Goal: Task Accomplishment & Management: Complete application form

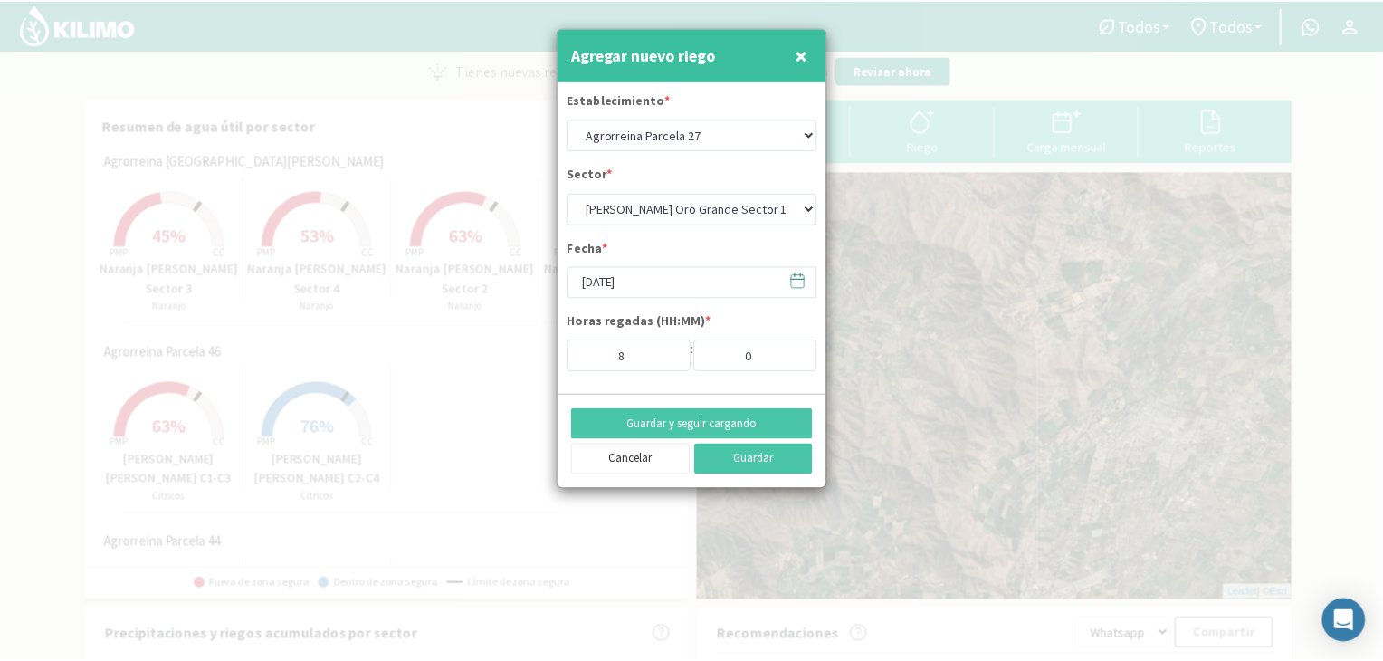
scroll to position [453, 0]
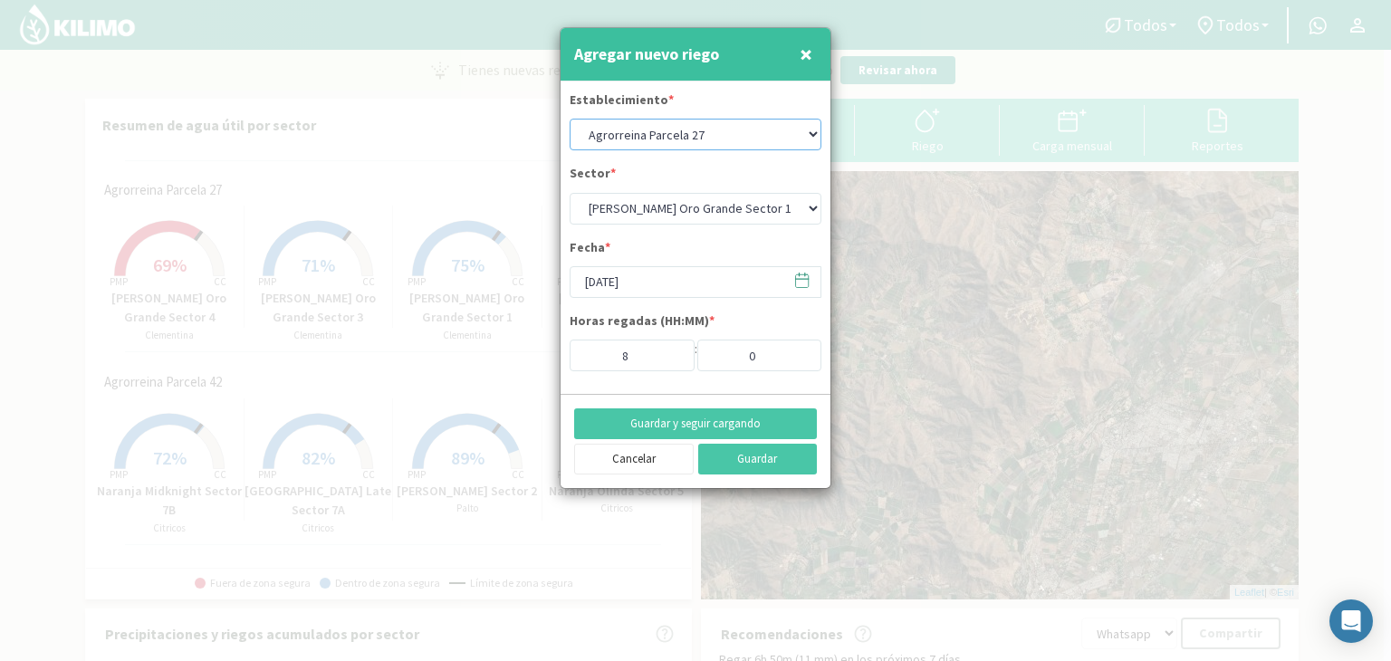
drag, startPoint x: 764, startPoint y: 128, endPoint x: 758, endPoint y: 135, distance: 9.6
click at [764, 128] on select "Agrorreina Parcela 27 Agrorreina Parcela 42 [GEOGRAPHIC_DATA] 44 Agrorreina Par…" at bounding box center [695, 135] width 252 height 32
select select "5: Object"
click at [569, 119] on select "Agrorreina Parcela 27 Agrorreina Parcela 42 [GEOGRAPHIC_DATA] 44 Agrorreina Par…" at bounding box center [695, 135] width 252 height 32
select select "4: Object"
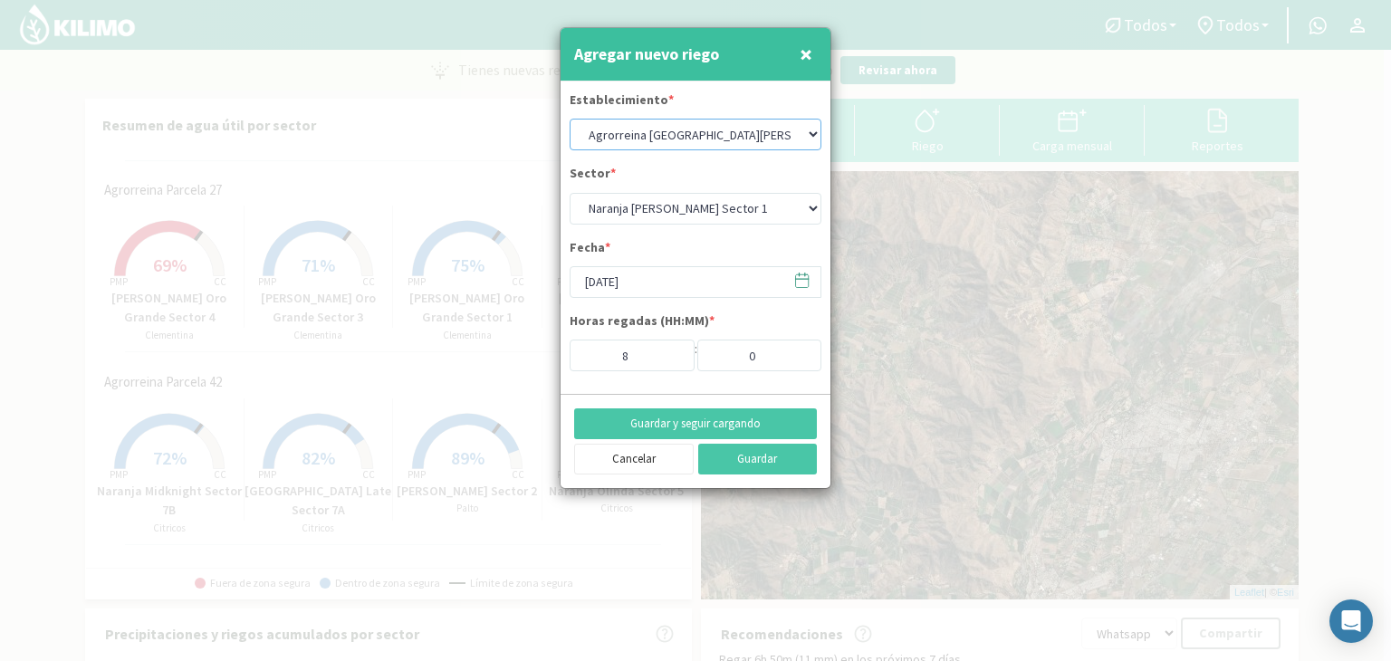
type input "4"
type input "30"
click at [809, 276] on icon at bounding box center [801, 280] width 17 height 17
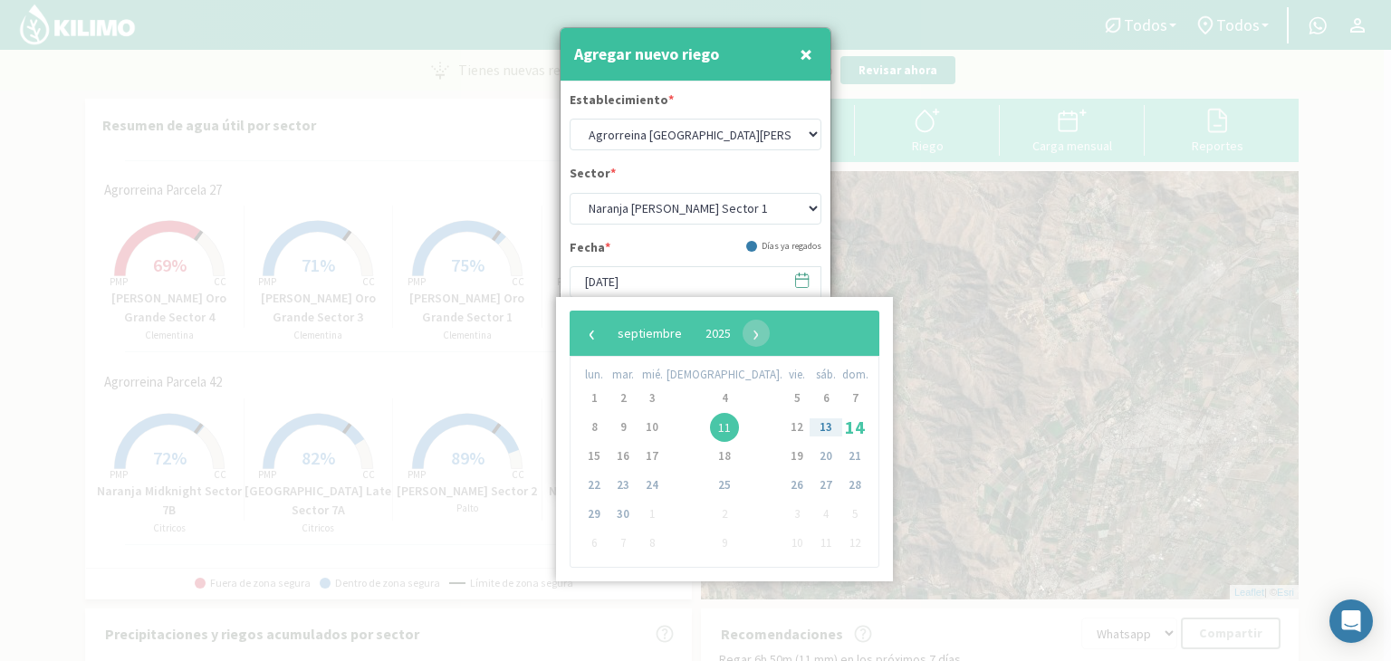
click at [811, 430] on span "13" at bounding box center [825, 427] width 29 height 29
click at [778, 175] on div "Sector * Naranja [PERSON_NAME] Sector 1 [GEOGRAPHIC_DATA][PERSON_NAME] Sector 2…" at bounding box center [695, 194] width 252 height 60
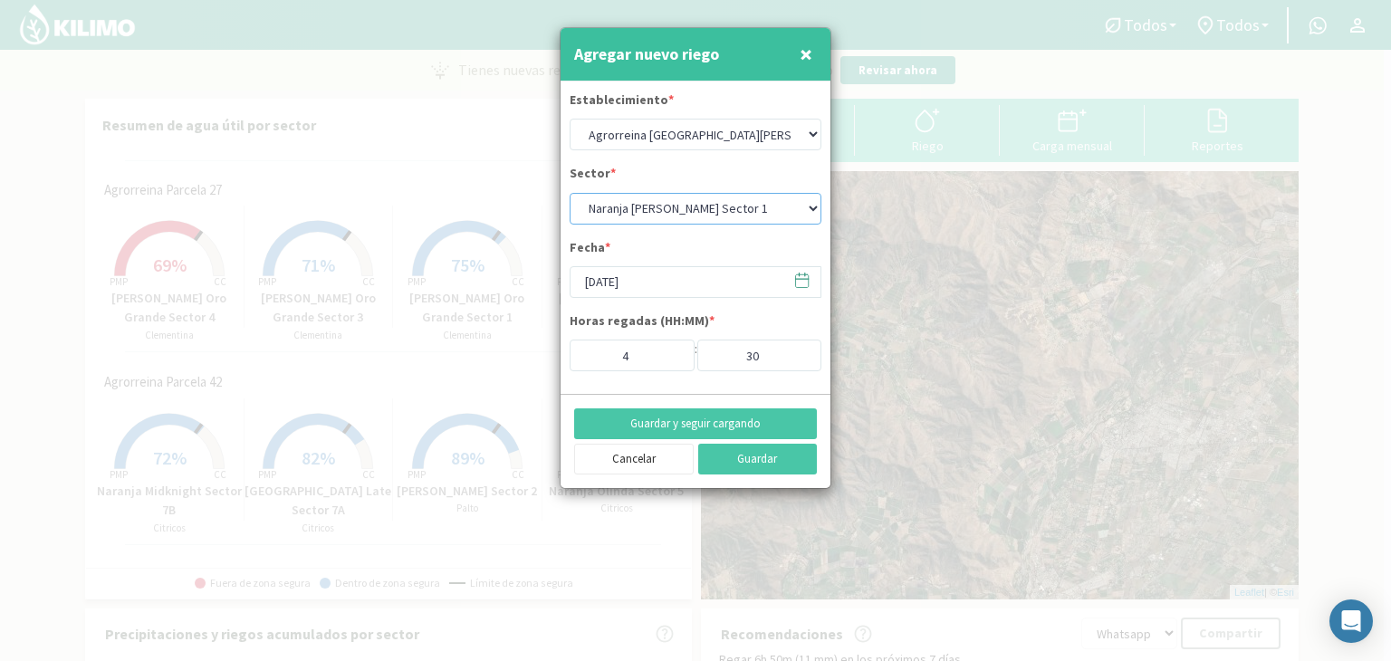
click at [783, 198] on select "Naranja [PERSON_NAME] Sector 1 Naranja [GEOGRAPHIC_DATA] Sector 2 [GEOGRAPHIC_D…" at bounding box center [695, 209] width 252 height 32
select select "5: Object"
click at [569, 193] on select "Naranja [PERSON_NAME] Sector 1 Naranja [GEOGRAPHIC_DATA] Sector 2 [GEOGRAPHIC_D…" at bounding box center [695, 209] width 252 height 32
click at [808, 269] on span at bounding box center [793, 280] width 29 height 28
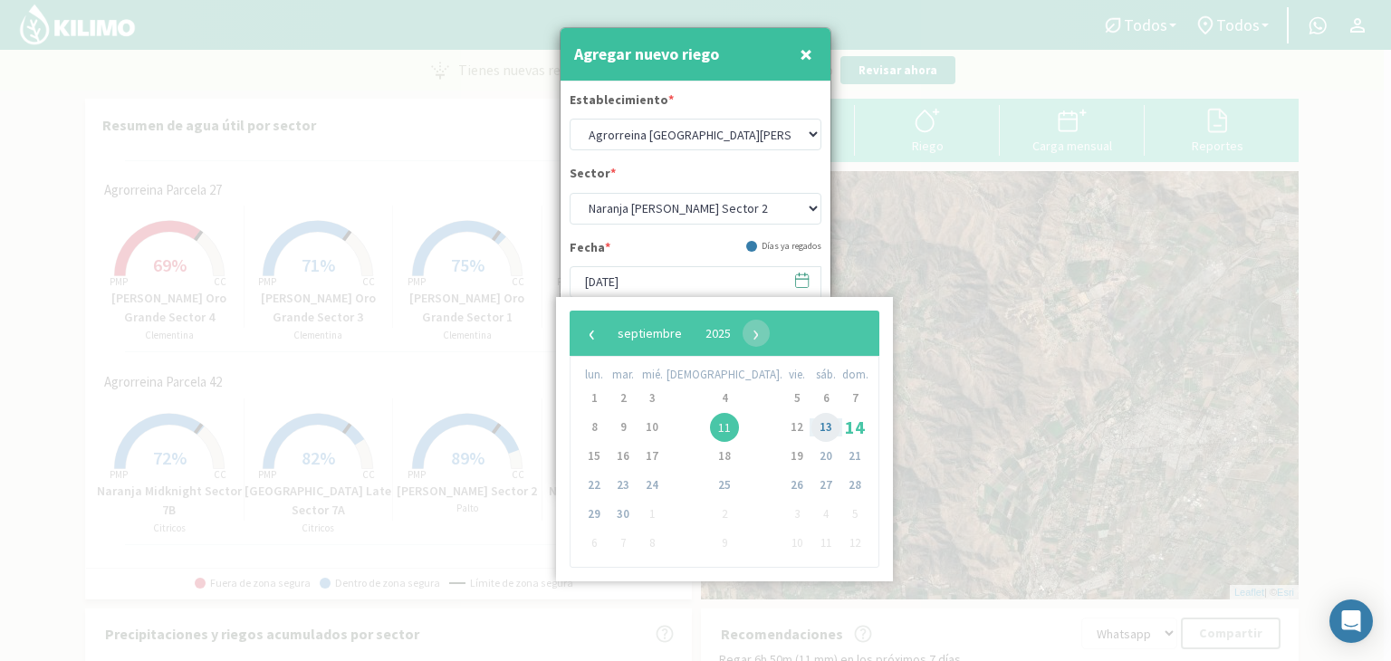
click at [811, 424] on span "13" at bounding box center [825, 427] width 29 height 29
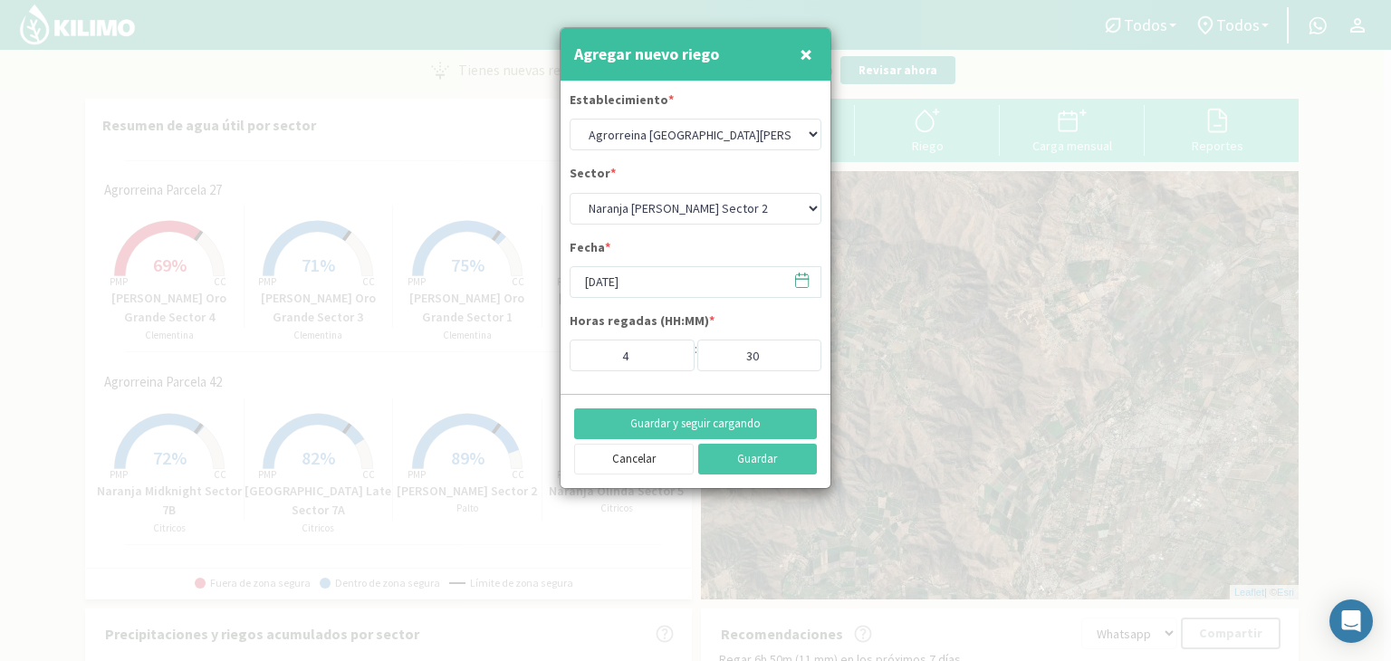
click at [797, 281] on icon at bounding box center [801, 280] width 17 height 17
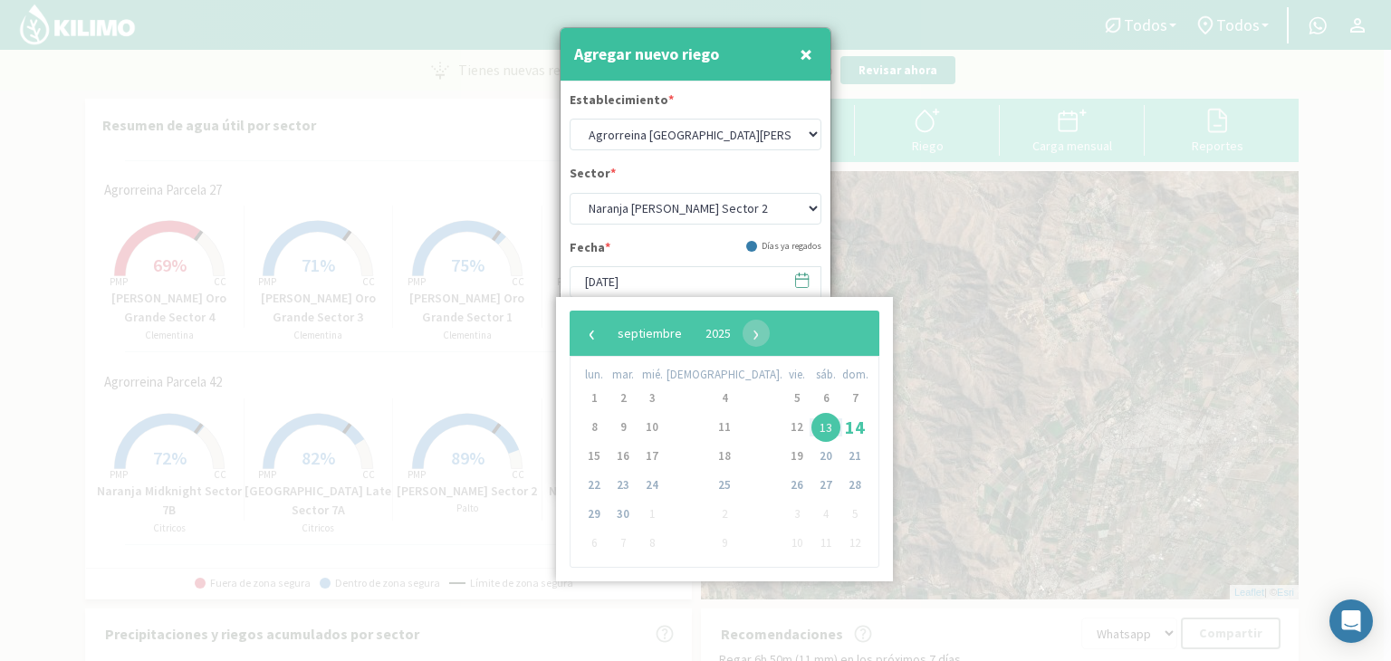
click at [811, 426] on span "13" at bounding box center [825, 427] width 29 height 29
click at [840, 427] on span "14" at bounding box center [854, 427] width 29 height 29
type input "[DATE]"
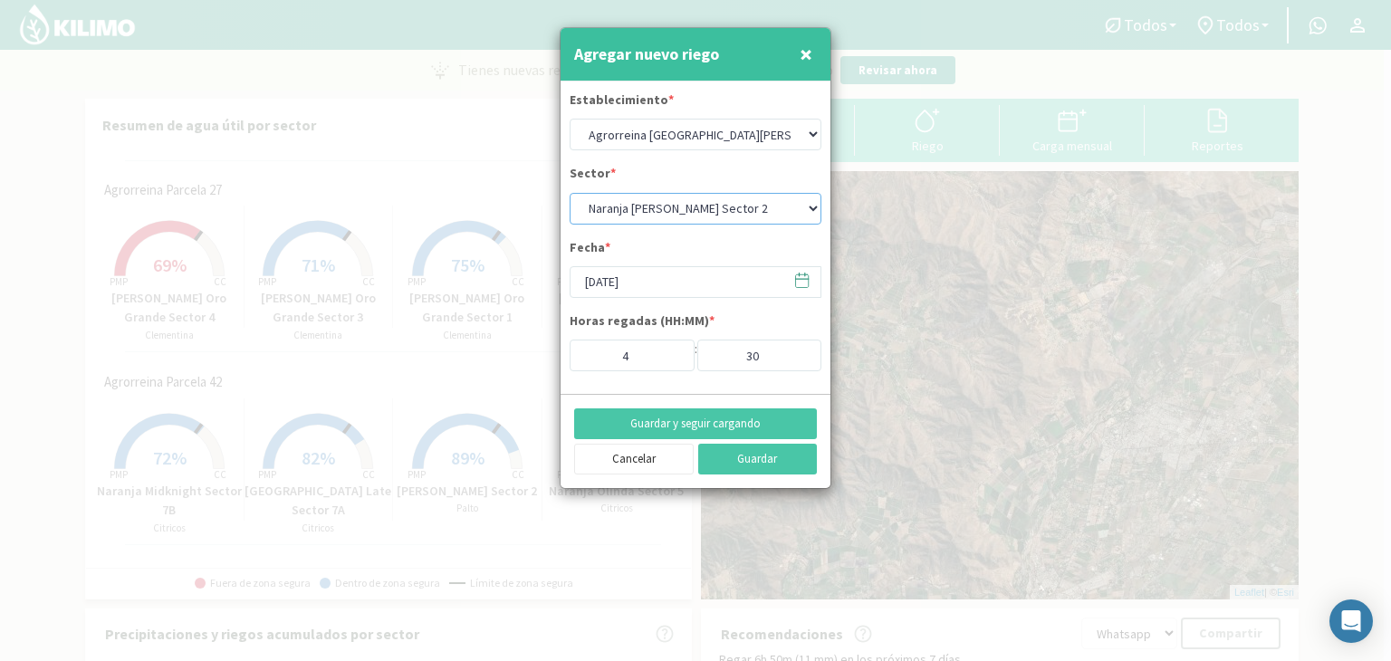
click at [813, 206] on select "Naranja [PERSON_NAME] Sector 1 Naranja [GEOGRAPHIC_DATA] Sector 2 [GEOGRAPHIC_D…" at bounding box center [695, 209] width 252 height 32
click at [809, 209] on select "Naranja [PERSON_NAME] Sector 1 Naranja [GEOGRAPHIC_DATA] Sector 2 [GEOGRAPHIC_D…" at bounding box center [695, 209] width 252 height 32
click at [804, 280] on icon at bounding box center [801, 280] width 17 height 17
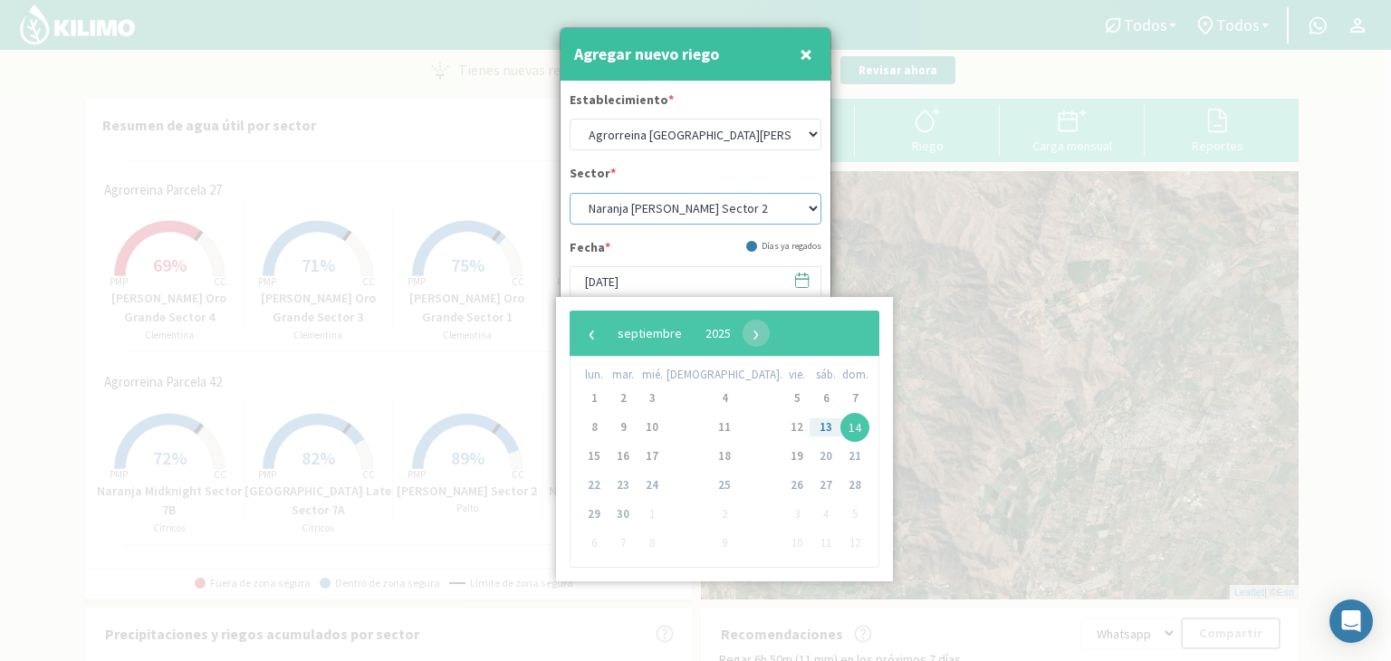
click at [815, 210] on select "Naranja [PERSON_NAME] Sector 1 Naranja [GEOGRAPHIC_DATA] Sector 2 [GEOGRAPHIC_D…" at bounding box center [695, 209] width 252 height 32
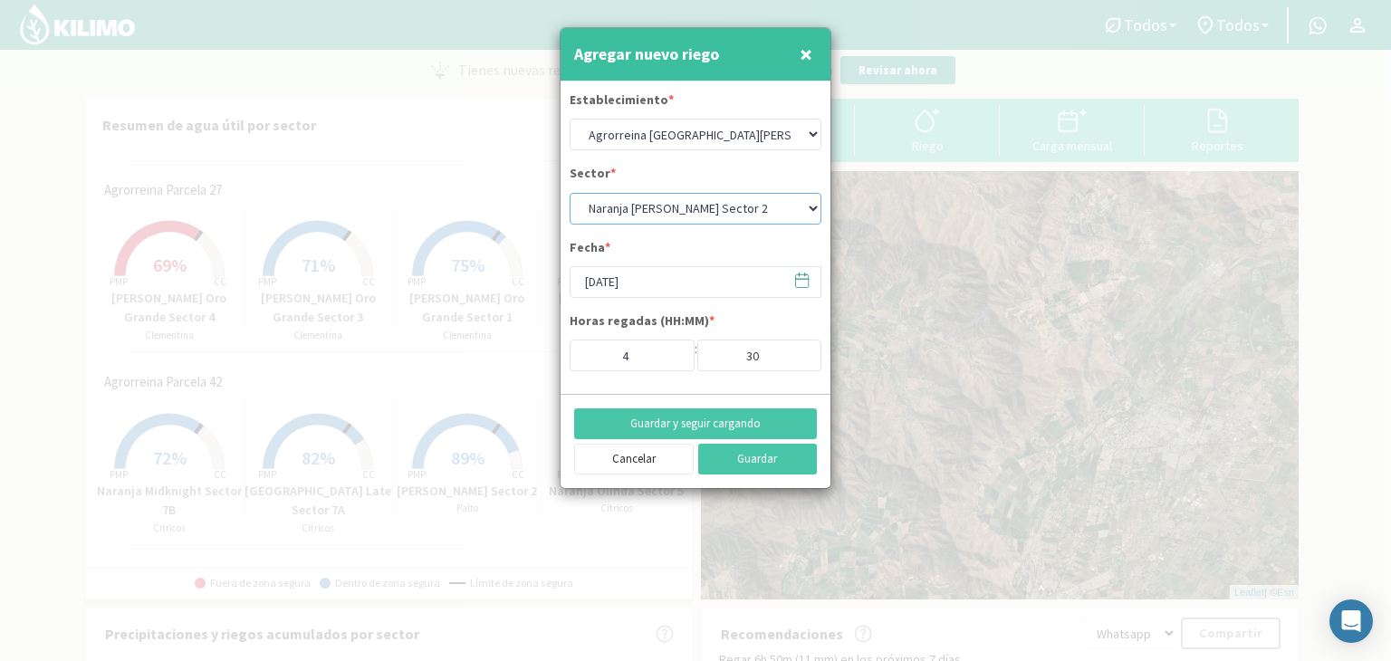
select select "6: Object"
click at [569, 193] on select "Naranja [PERSON_NAME] Sector 1 Naranja [GEOGRAPHIC_DATA] Sector 2 [GEOGRAPHIC_D…" at bounding box center [695, 209] width 252 height 32
type input "7"
type input "0"
click at [635, 345] on input "7" at bounding box center [631, 356] width 125 height 32
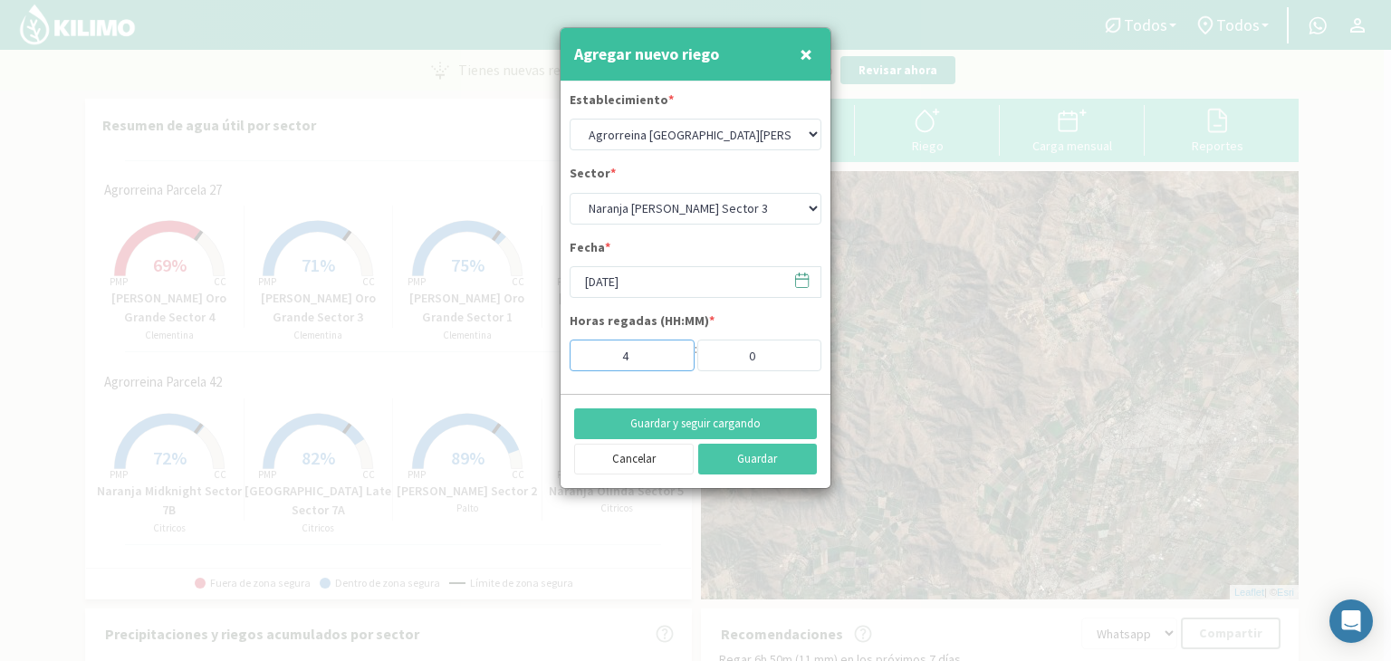
type input "4"
click at [748, 360] on input "0" at bounding box center [759, 356] width 125 height 32
type input "30"
click at [703, 426] on button "Guardar y seguir cargando" at bounding box center [695, 423] width 243 height 31
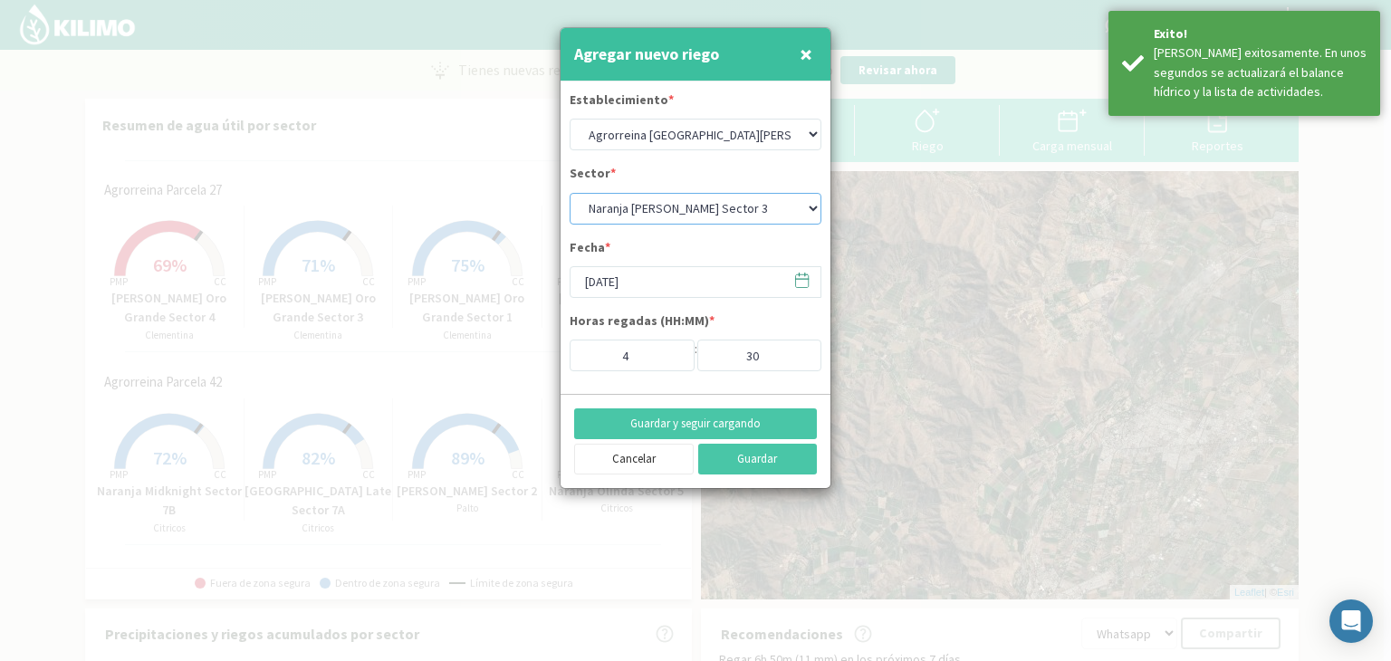
drag, startPoint x: 808, startPoint y: 205, endPoint x: 798, endPoint y: 221, distance: 19.1
click at [805, 205] on select "Naranja [PERSON_NAME] Sector 1 Naranja [GEOGRAPHIC_DATA] Sector 2 [GEOGRAPHIC_D…" at bounding box center [695, 209] width 252 height 32
select select "7: Object"
click at [569, 193] on select "Naranja [PERSON_NAME] Sector 1 Naranja [GEOGRAPHIC_DATA] Sector 2 [GEOGRAPHIC_D…" at bounding box center [695, 209] width 252 height 32
click at [701, 419] on button "Guardar y seguir cargando" at bounding box center [695, 423] width 243 height 31
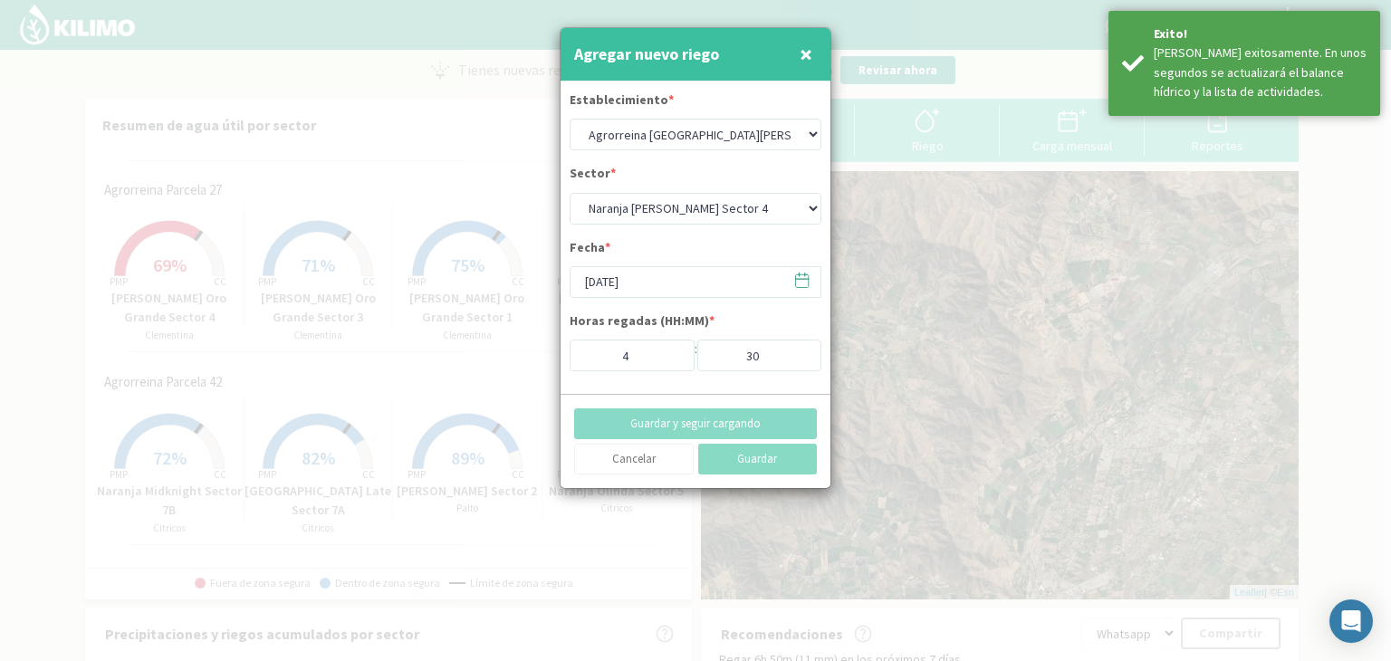
type input "7"
type input "0"
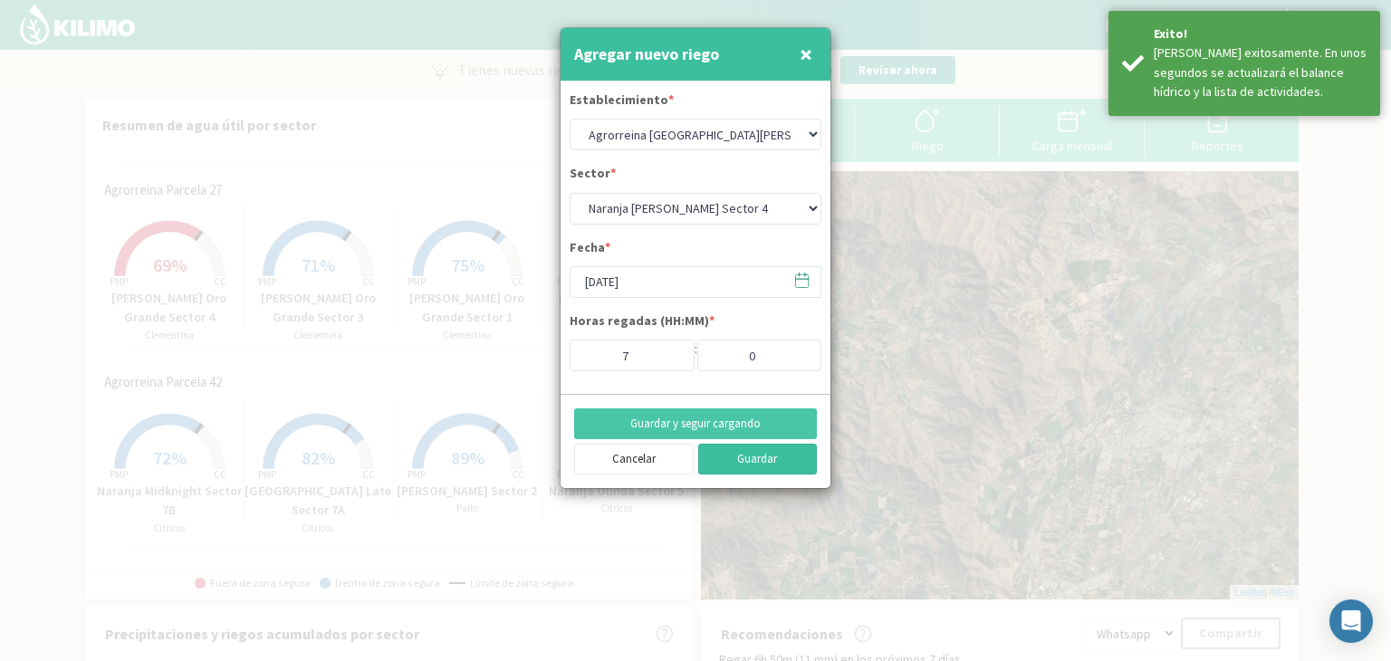
type input "4"
type input "30"
click at [809, 60] on span "×" at bounding box center [805, 54] width 13 height 30
select select "0: Object"
select select "8: Object"
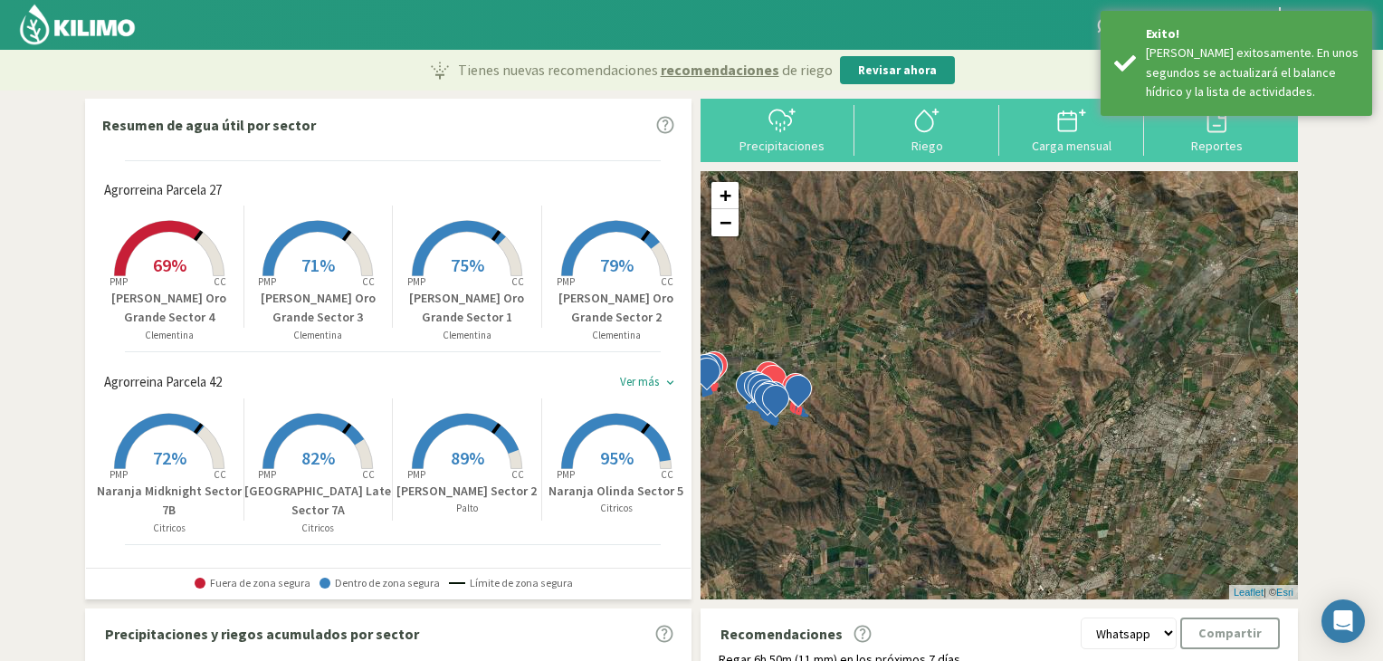
click at [112, 15] on img at bounding box center [77, 24] width 119 height 43
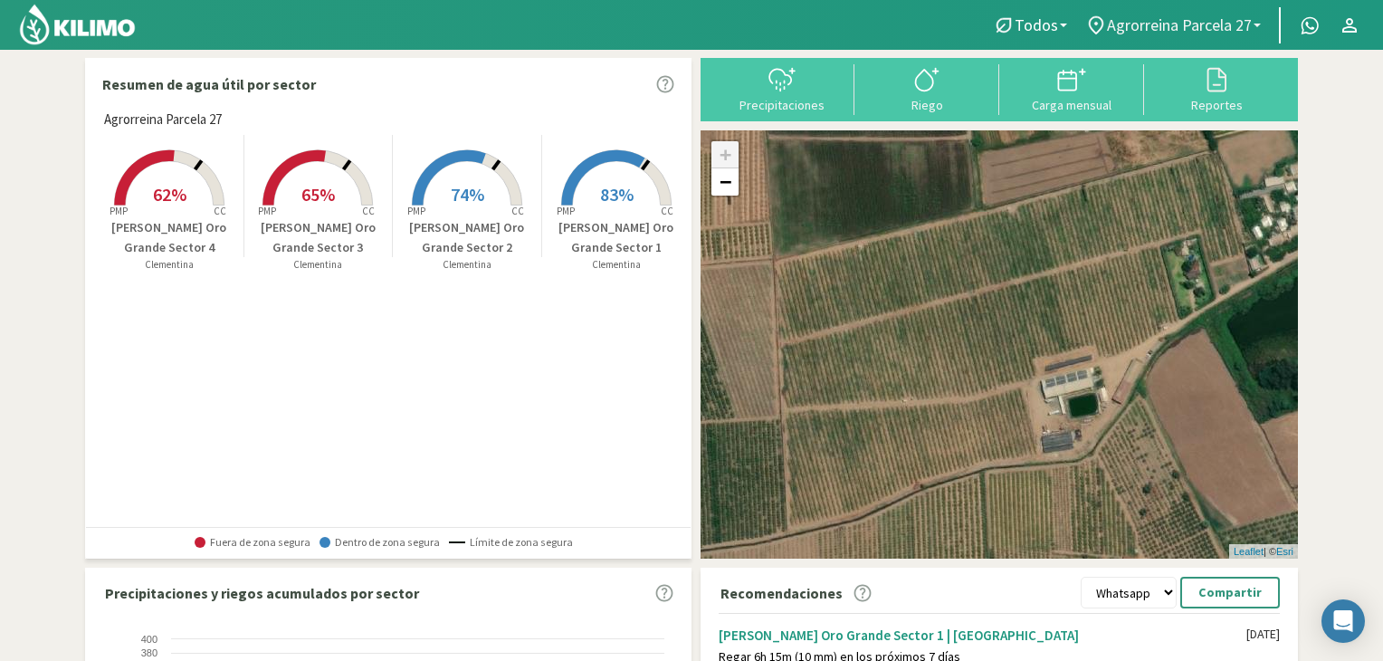
click at [1141, 31] on span "Agrorreina Parcela 27" at bounding box center [1179, 24] width 145 height 19
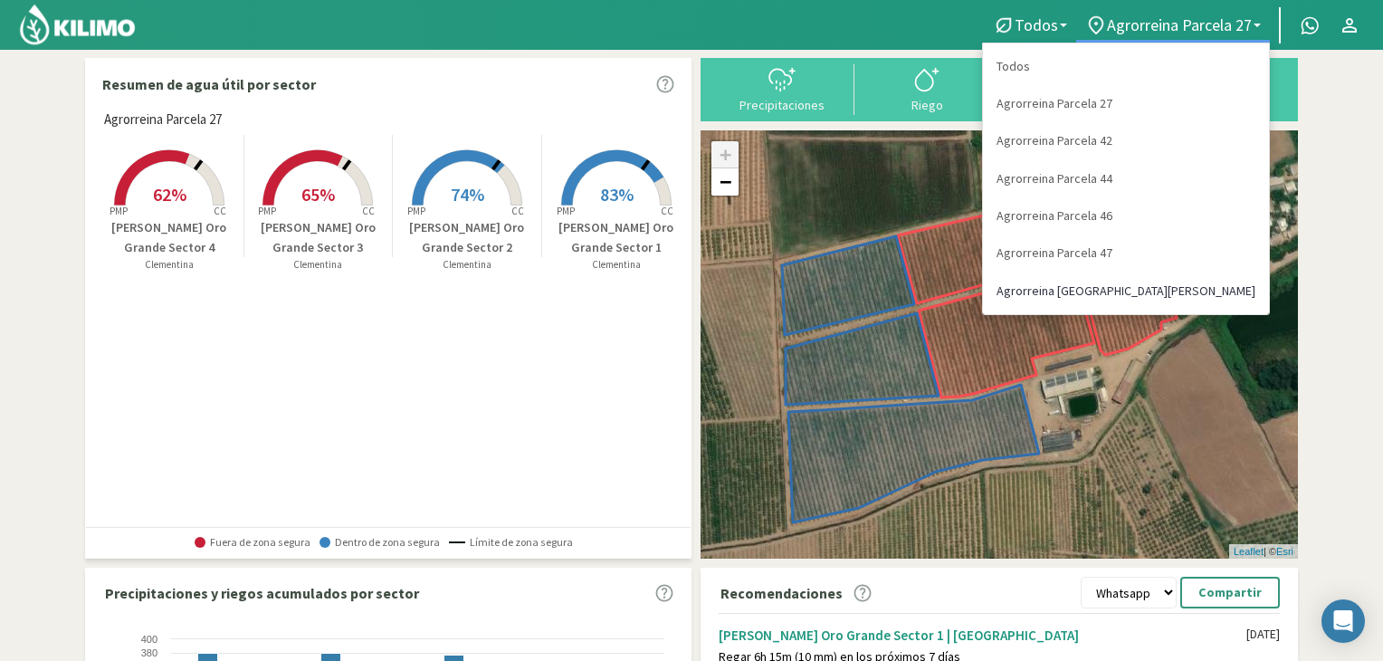
click at [1238, 292] on link "Agrorreina [GEOGRAPHIC_DATA][PERSON_NAME]" at bounding box center [1126, 291] width 286 height 37
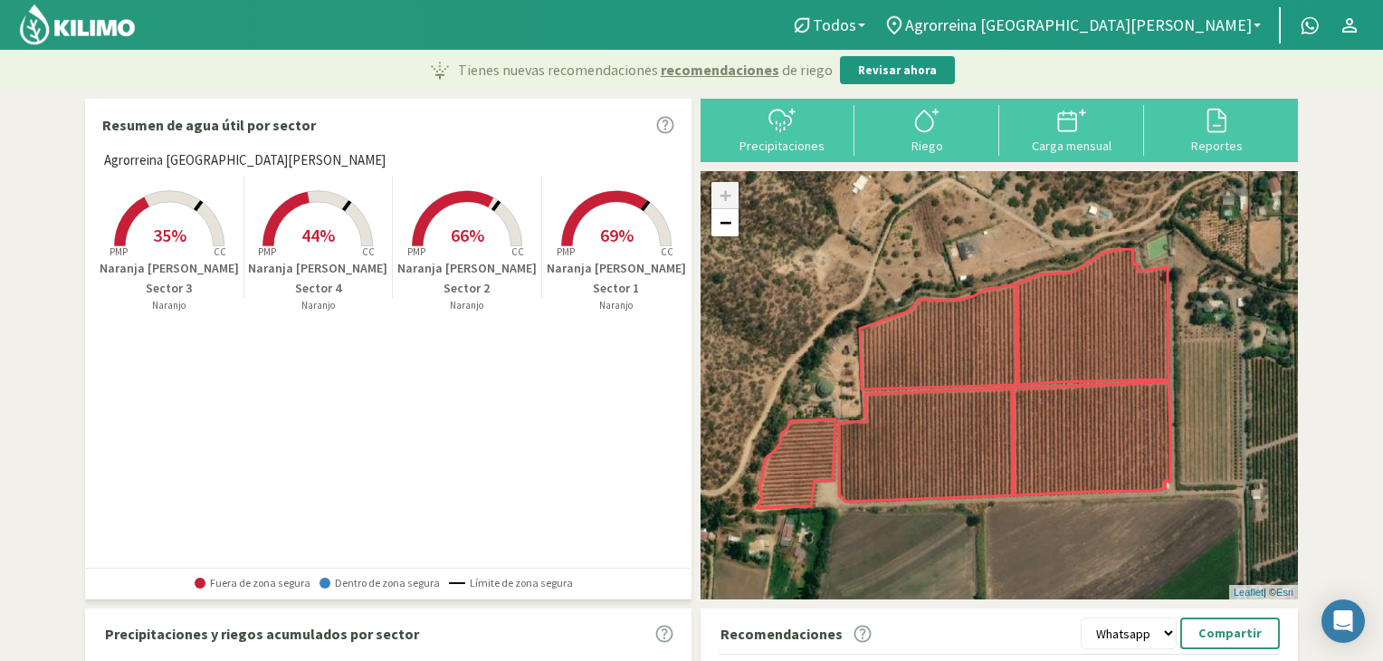
click at [25, 113] on section "Resumen de agua útil por sector Agrorreina [GEOGRAPHIC_DATA][PERSON_NAME] Creat…" at bounding box center [691, 576] width 1383 height 970
click at [82, 274] on div "Resumen de agua útil por sector Agrorreina [GEOGRAPHIC_DATA][PERSON_NAME] Creat…" at bounding box center [691, 575] width 1231 height 971
